Goal: Information Seeking & Learning: Understand process/instructions

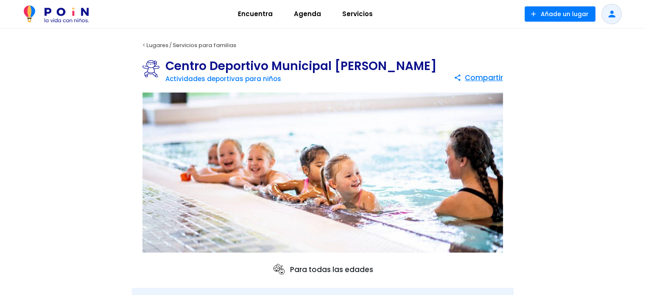
click at [354, 14] on span "Servicios" at bounding box center [357, 14] width 38 height 14
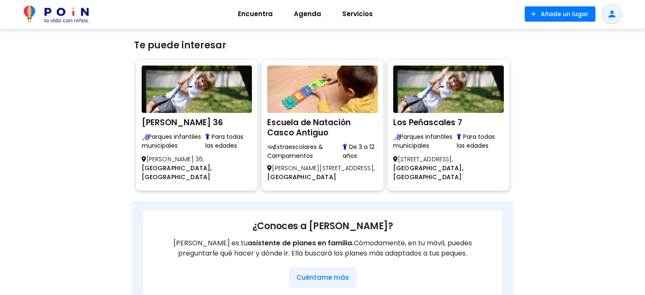
scroll to position [690, 0]
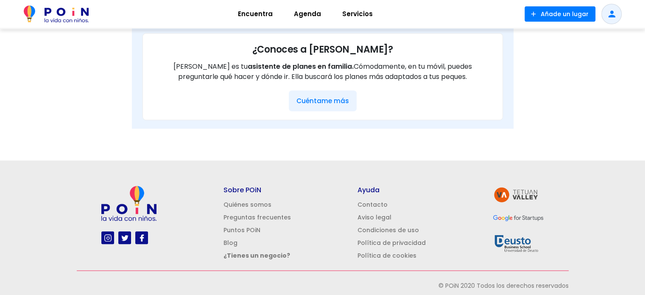
click at [268, 213] on link "Preguntas frecuentes" at bounding box center [256, 217] width 67 height 8
